Goal: Information Seeking & Learning: Check status

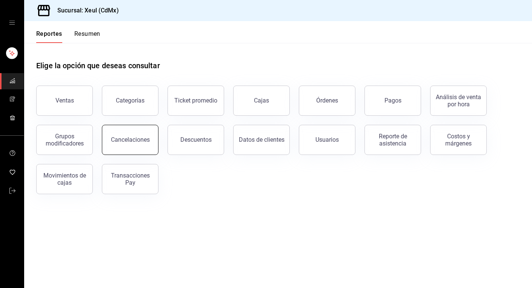
click at [132, 141] on div "Cancelaciones" at bounding box center [130, 139] width 39 height 7
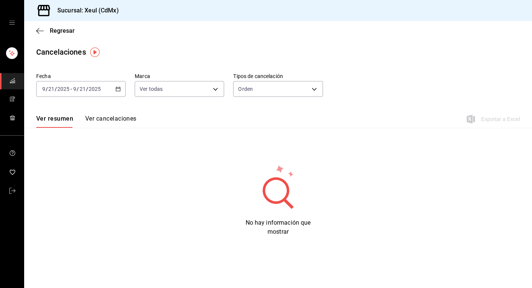
click at [120, 91] on \(Stroke\) "button" at bounding box center [118, 89] width 5 height 4
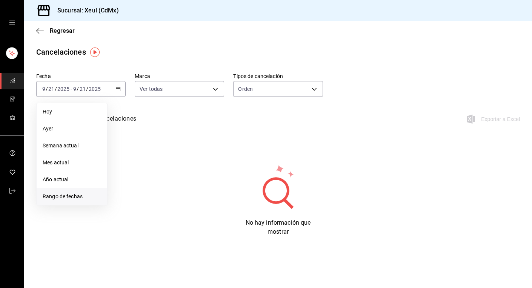
click at [70, 199] on span "Rango de fechas" at bounding box center [72, 197] width 58 height 8
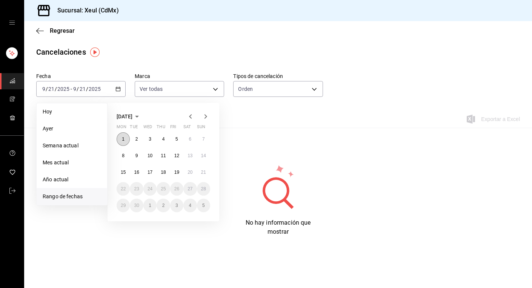
click at [123, 141] on abbr "1" at bounding box center [123, 139] width 3 height 5
click at [205, 141] on button "7" at bounding box center [203, 139] width 13 height 14
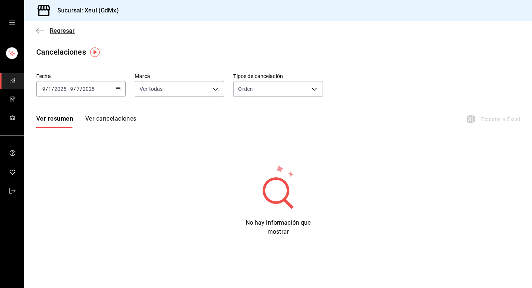
click at [40, 31] on icon "button" at bounding box center [40, 31] width 8 height 7
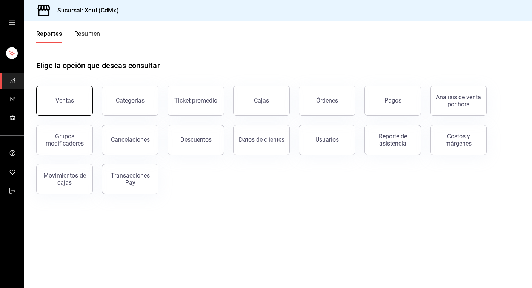
click at [62, 100] on div "Ventas" at bounding box center [64, 100] width 18 height 7
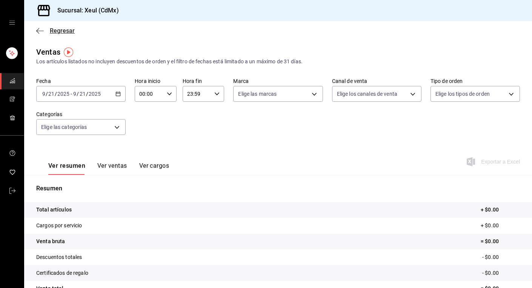
click at [41, 32] on icon "button" at bounding box center [40, 31] width 8 height 7
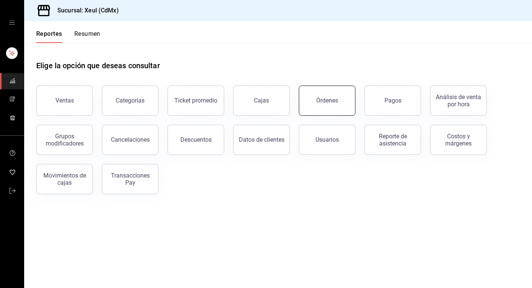
click at [344, 105] on button "Órdenes" at bounding box center [327, 101] width 57 height 30
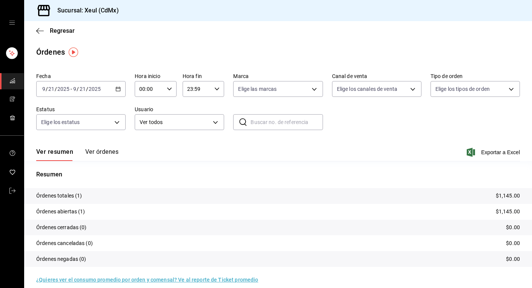
click at [118, 89] on icon "button" at bounding box center [117, 88] width 5 height 5
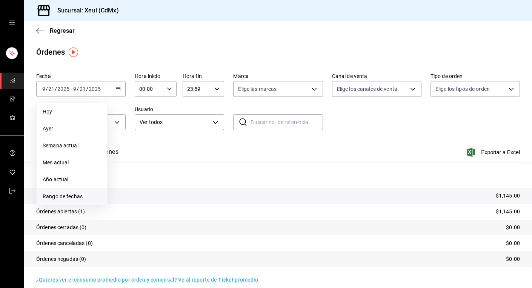
click at [74, 196] on span "Rango de fechas" at bounding box center [72, 197] width 58 height 8
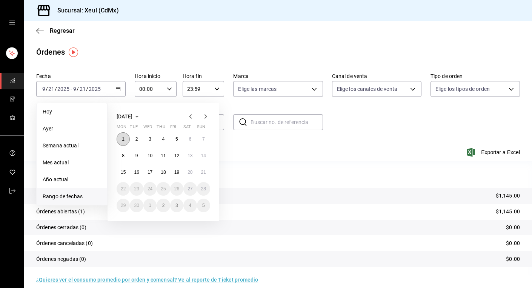
click at [122, 140] on abbr "1" at bounding box center [123, 139] width 3 height 5
click at [203, 141] on abbr "7" at bounding box center [203, 139] width 3 height 5
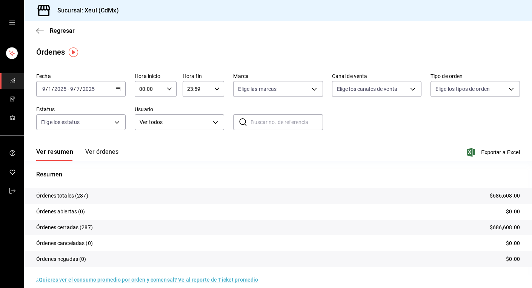
click at [101, 152] on button "Ver órdenes" at bounding box center [101, 154] width 33 height 13
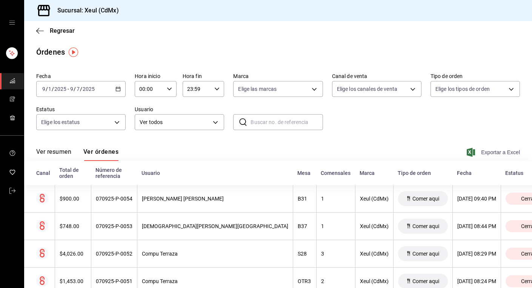
click at [506, 152] on span "Exportar a Excel" at bounding box center [494, 152] width 52 height 9
click at [41, 30] on icon "button" at bounding box center [40, 31] width 8 height 7
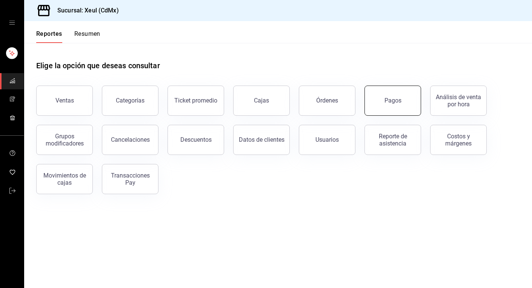
click at [382, 100] on button "Pagos" at bounding box center [392, 101] width 57 height 30
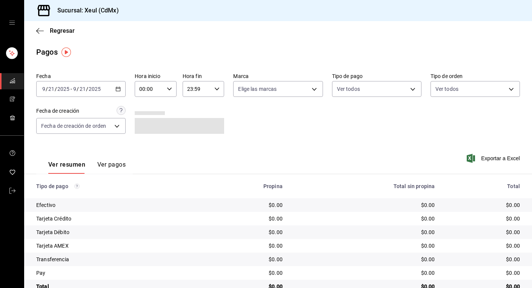
click at [118, 91] on icon "button" at bounding box center [117, 88] width 5 height 5
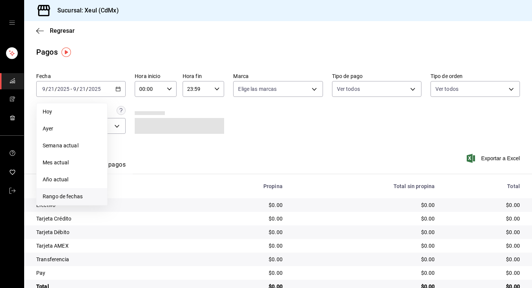
click at [72, 198] on span "Rango de fechas" at bounding box center [72, 197] width 58 height 8
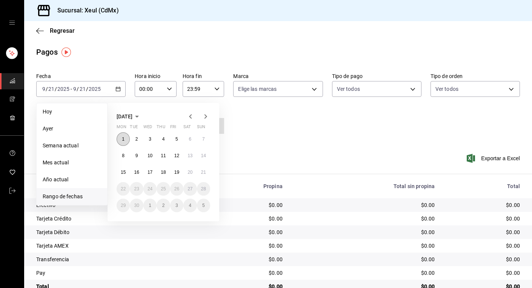
click at [124, 140] on abbr "1" at bounding box center [123, 139] width 3 height 5
click at [206, 140] on button "7" at bounding box center [203, 139] width 13 height 14
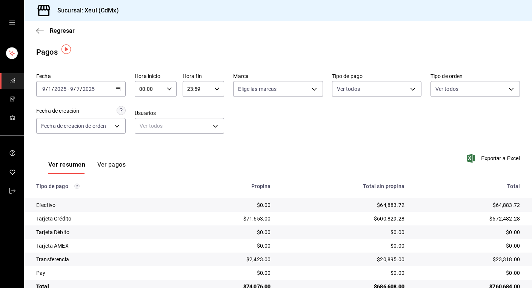
scroll to position [17, 0]
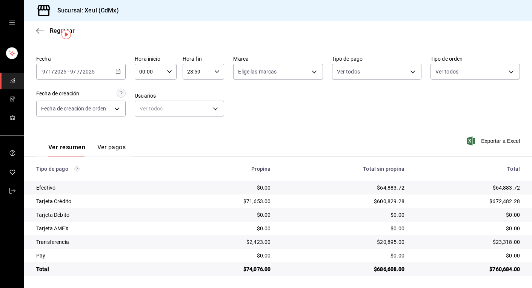
click at [110, 149] on button "Ver pagos" at bounding box center [111, 150] width 28 height 13
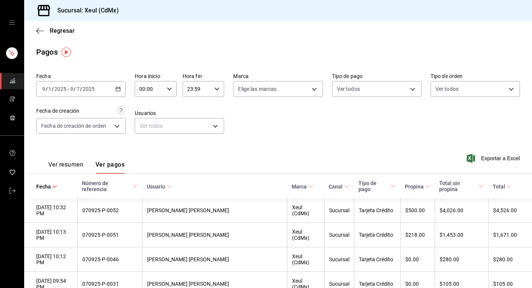
click at [69, 164] on button "Ver resumen" at bounding box center [65, 167] width 35 height 13
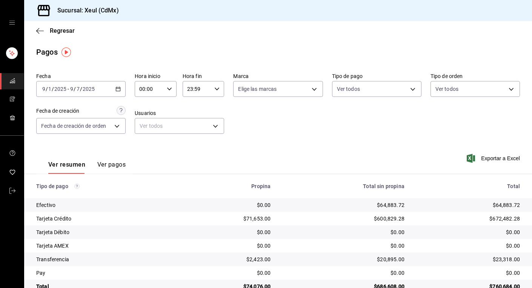
scroll to position [17, 0]
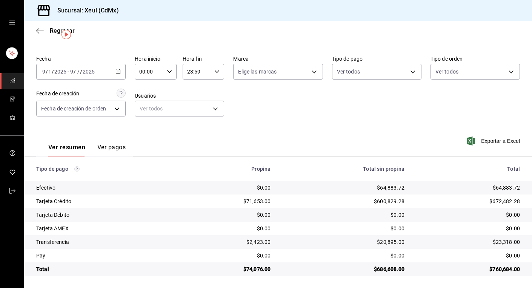
click at [35, 30] on div "Regresar" at bounding box center [278, 30] width 508 height 19
click at [34, 30] on div "Regresar" at bounding box center [278, 30] width 508 height 19
click at [44, 30] on span "Regresar" at bounding box center [55, 30] width 38 height 7
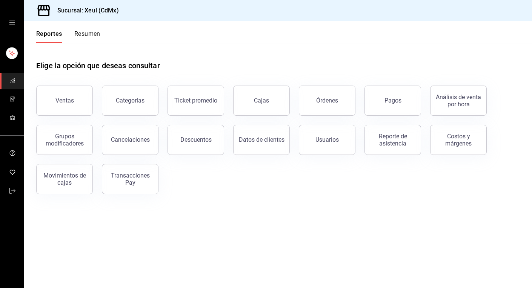
click at [226, 232] on main "Elige la opción que deseas consultar Ventas Categorías Ticket promedio Cajas Ór…" at bounding box center [278, 165] width 508 height 245
